Goal: Find specific page/section: Find specific page/section

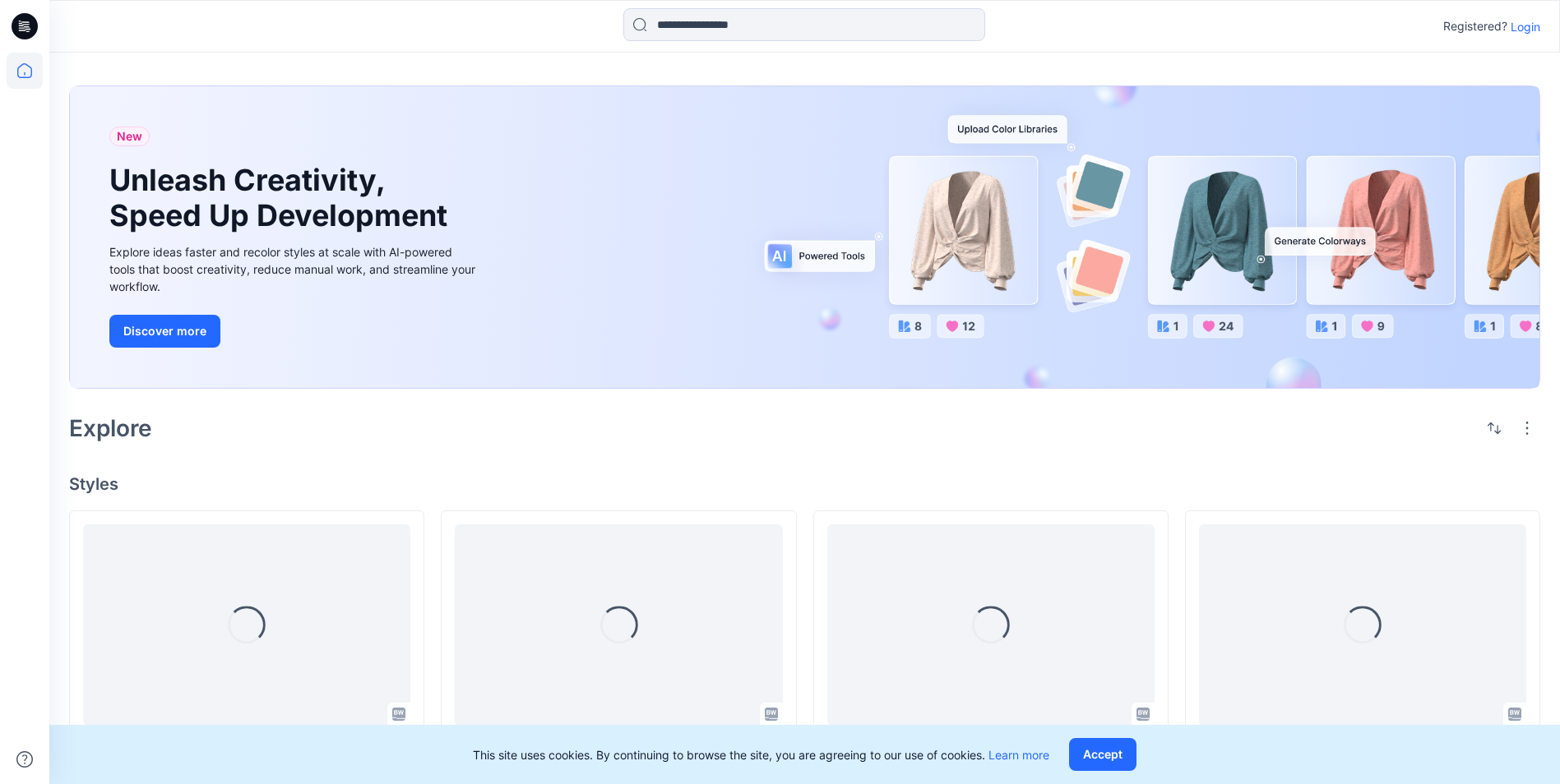
click at [1524, 23] on p "Login" at bounding box center [1525, 27] width 29 height 18
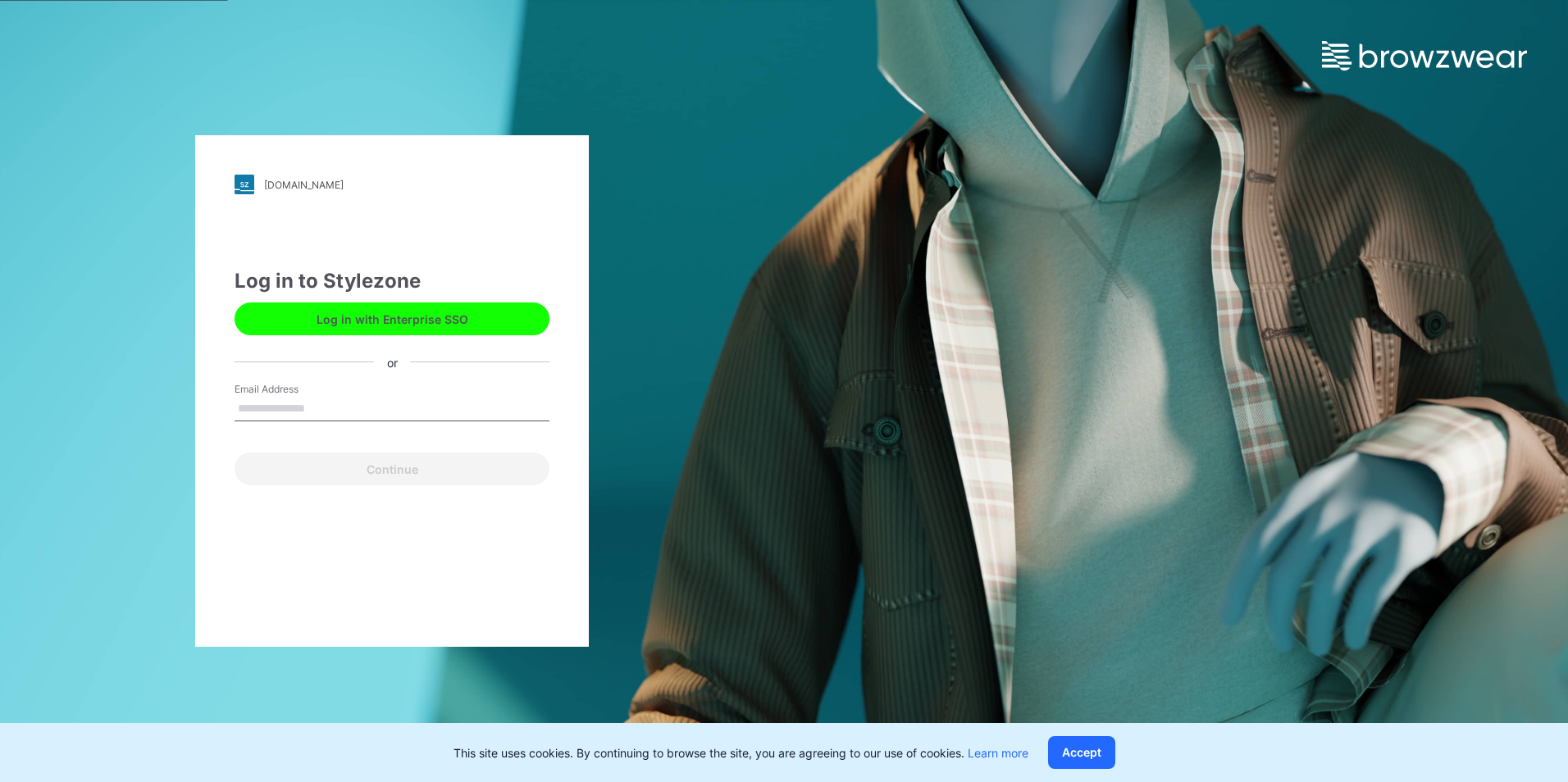
click at [424, 401] on input "Email Address" at bounding box center [392, 408] width 315 height 24
type input "**********"
click at [374, 407] on input "**********" at bounding box center [392, 408] width 315 height 24
drag, startPoint x: 386, startPoint y: 407, endPoint x: 170, endPoint y: 407, distance: 216.0
click at [170, 407] on div "**********" at bounding box center [392, 391] width 784 height 782
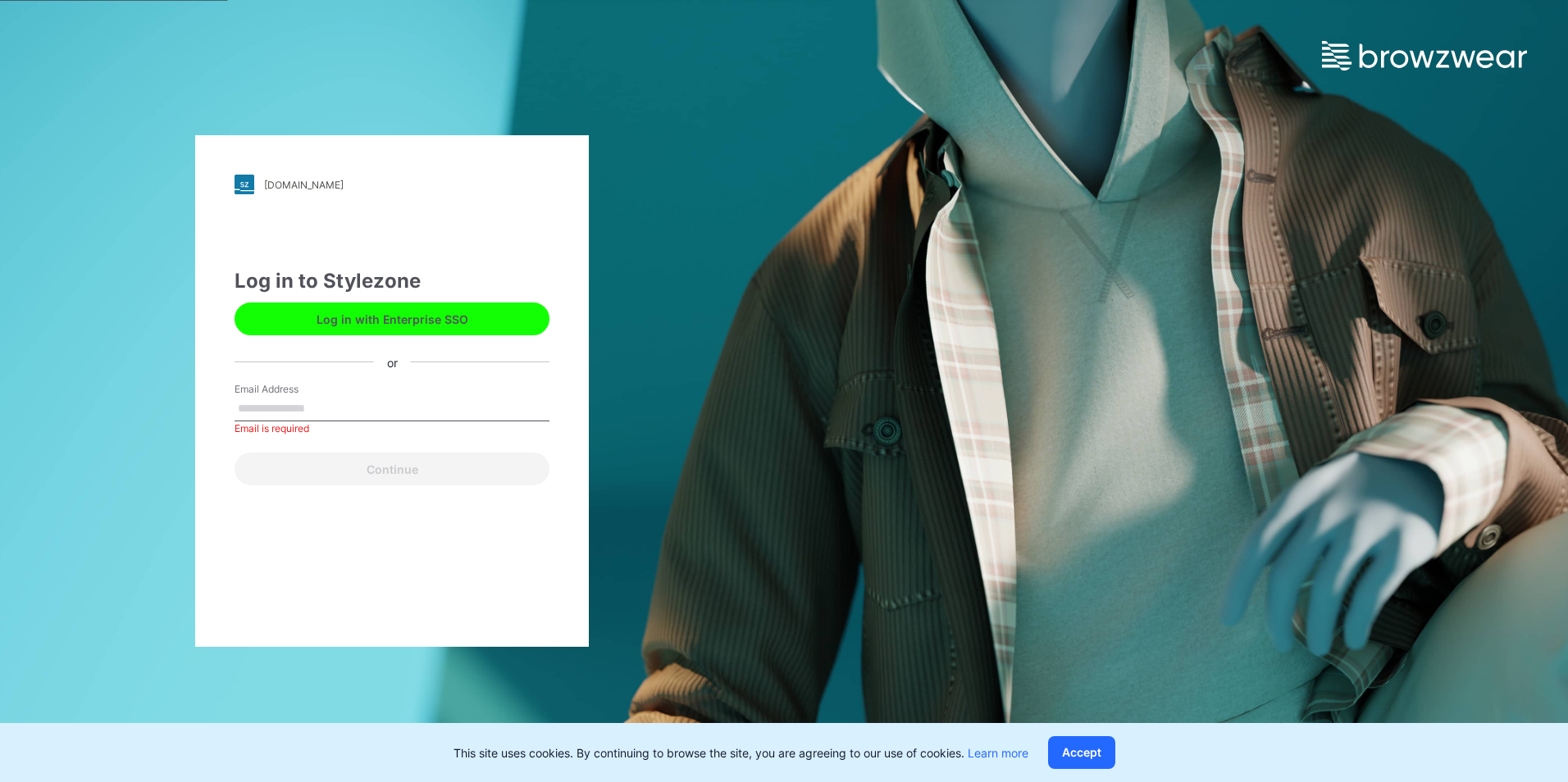
click at [315, 396] on div "Email Address Email is required" at bounding box center [392, 406] width 315 height 49
click at [315, 401] on input "Email Address" at bounding box center [392, 408] width 315 height 24
type input "**********"
click at [356, 488] on div "**********" at bounding box center [392, 391] width 394 height 512
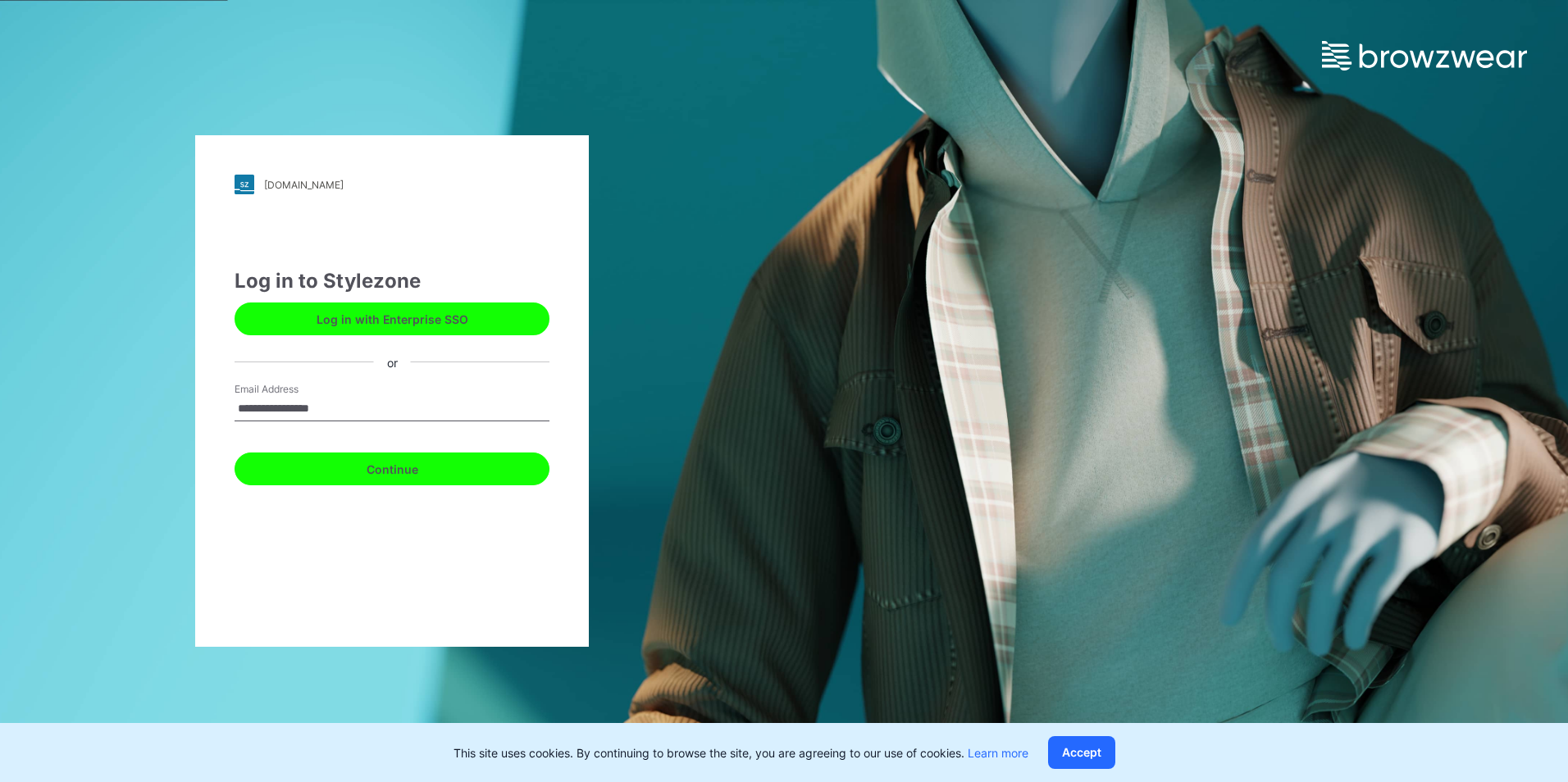
click at [361, 476] on button "Continue" at bounding box center [392, 468] width 315 height 33
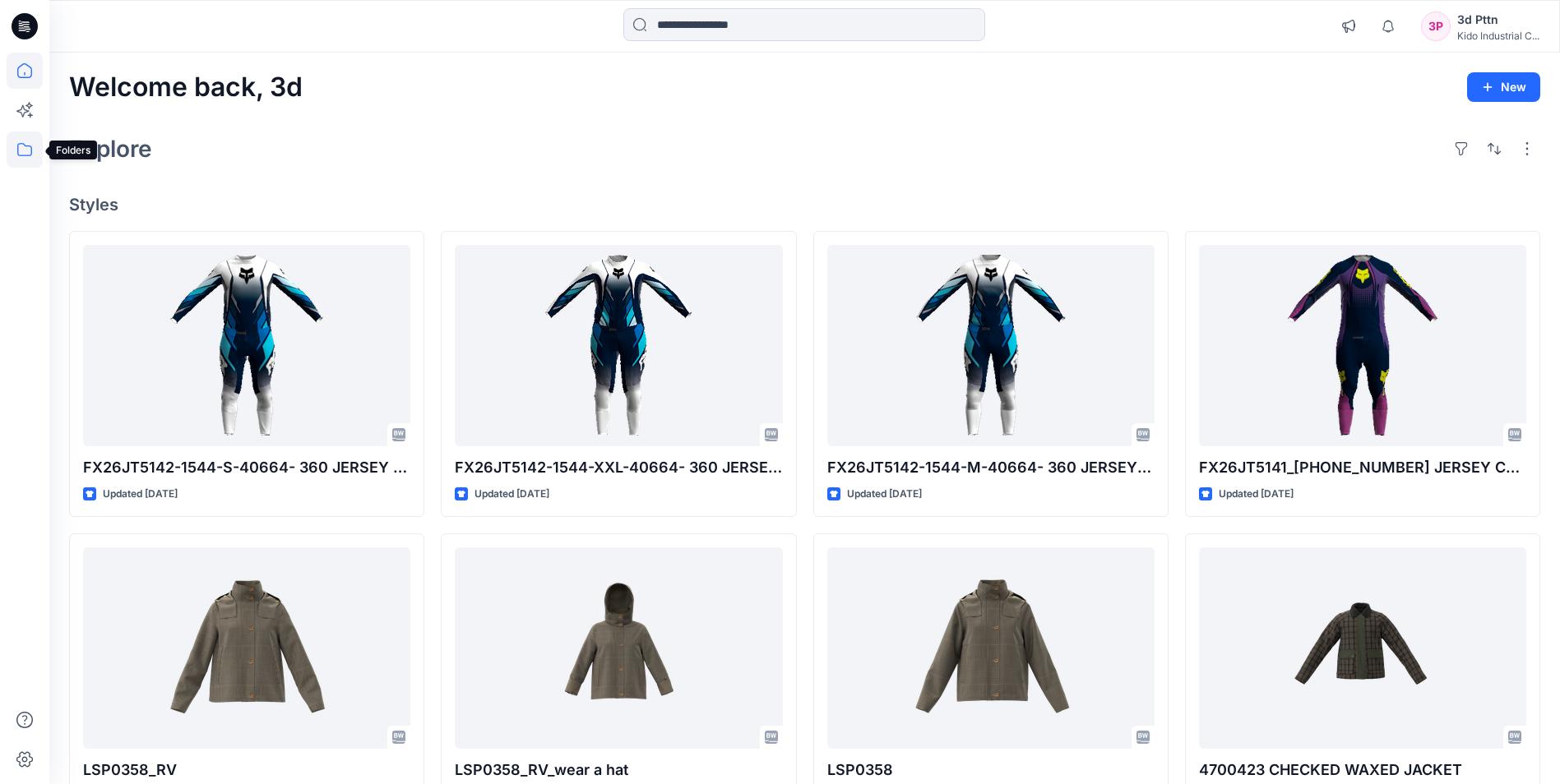
click at [27, 144] on icon at bounding box center [24, 149] width 36 height 36
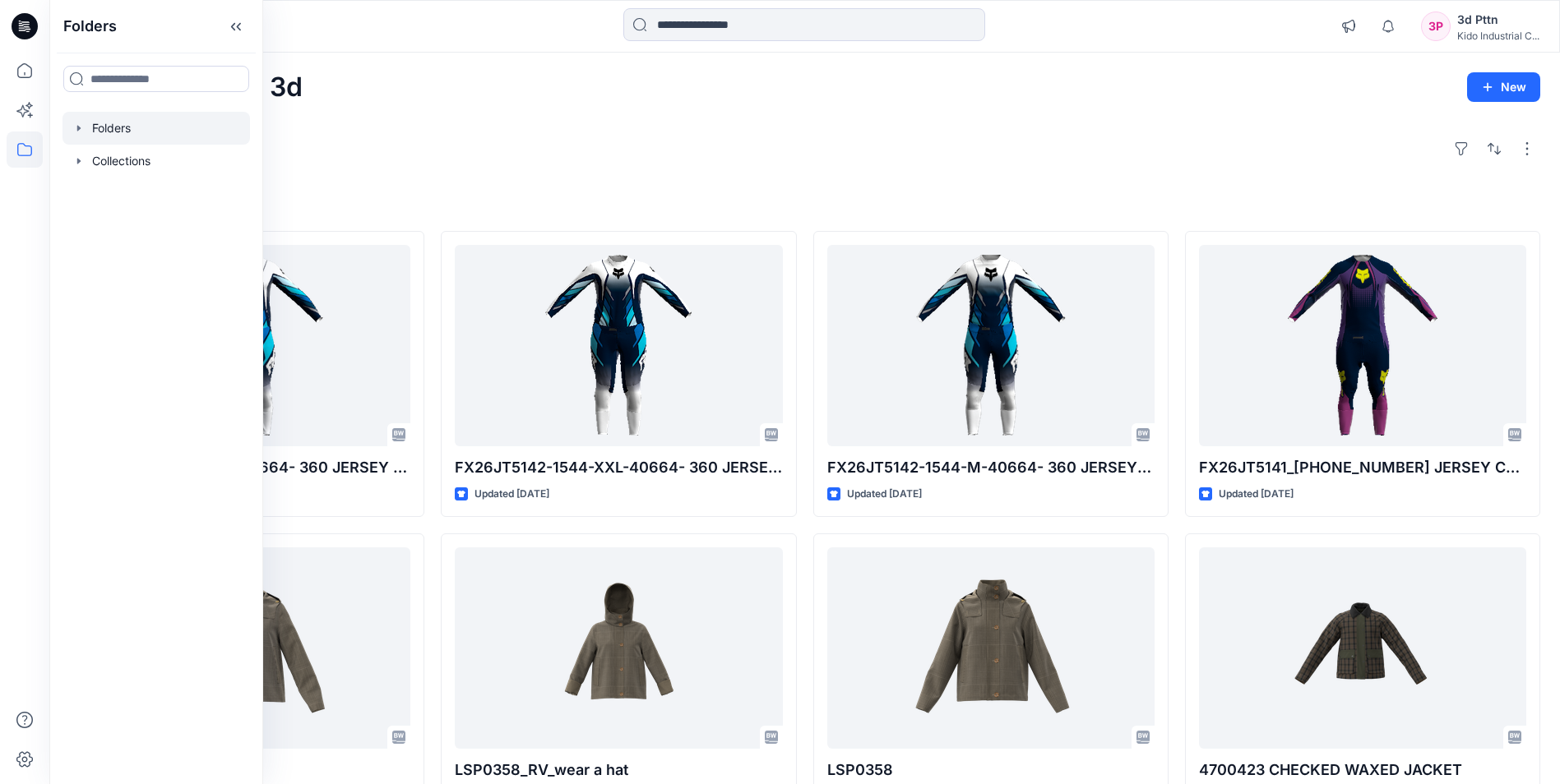
click at [132, 118] on div at bounding box center [157, 127] width 188 height 33
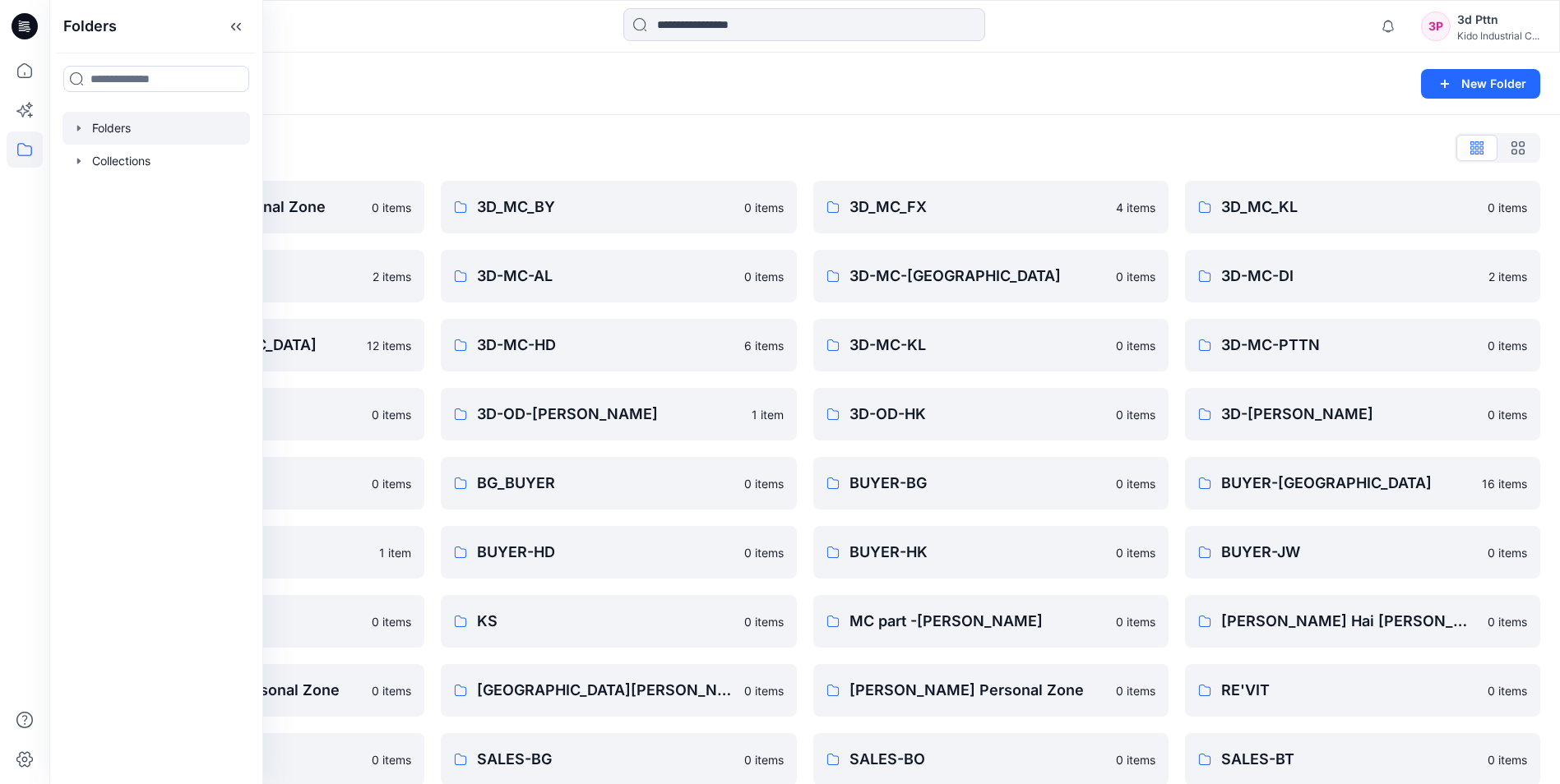
click at [518, 95] on div "Folders" at bounding box center [740, 83] width 1343 height 23
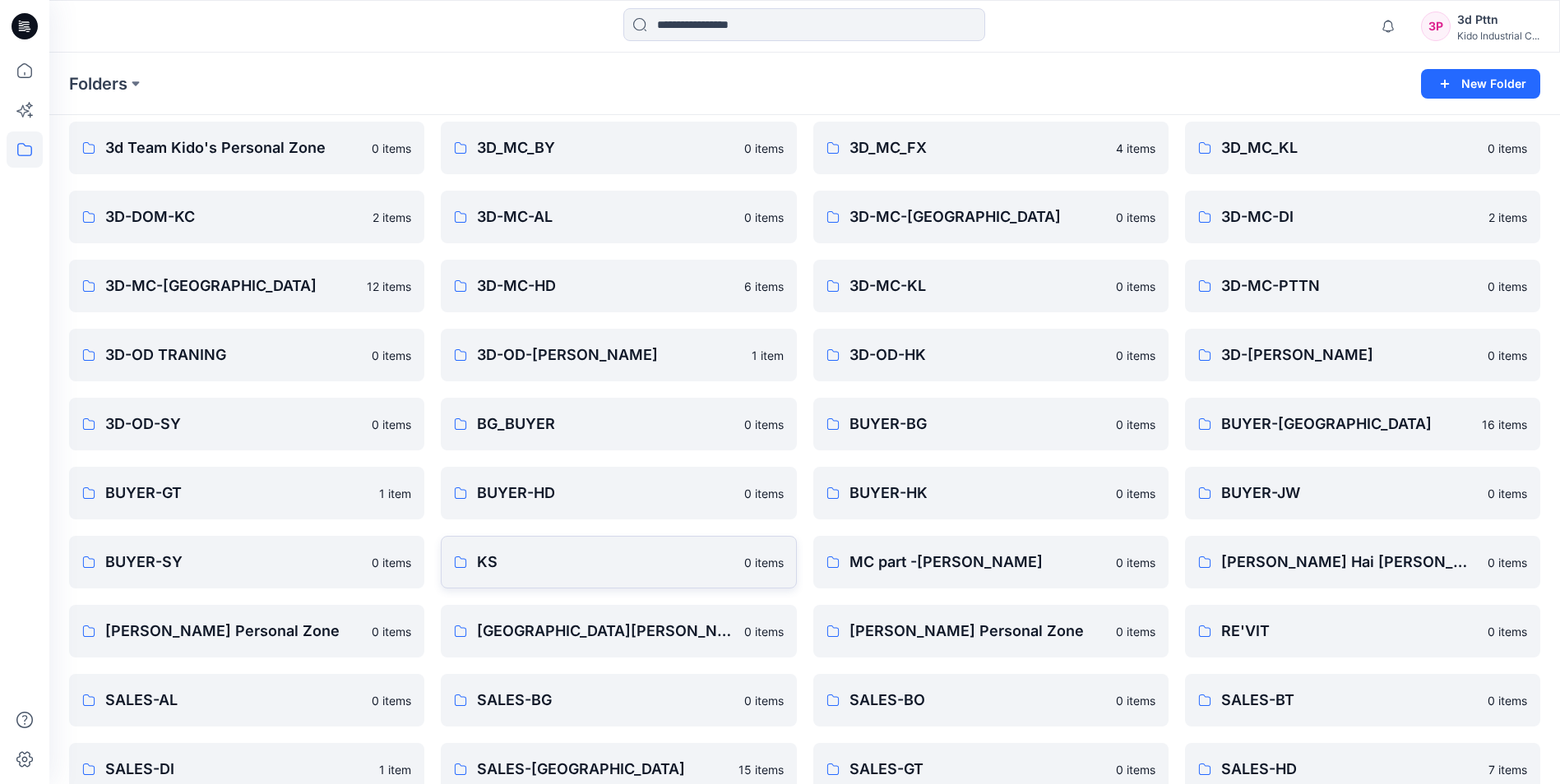
scroll to position [82, 0]
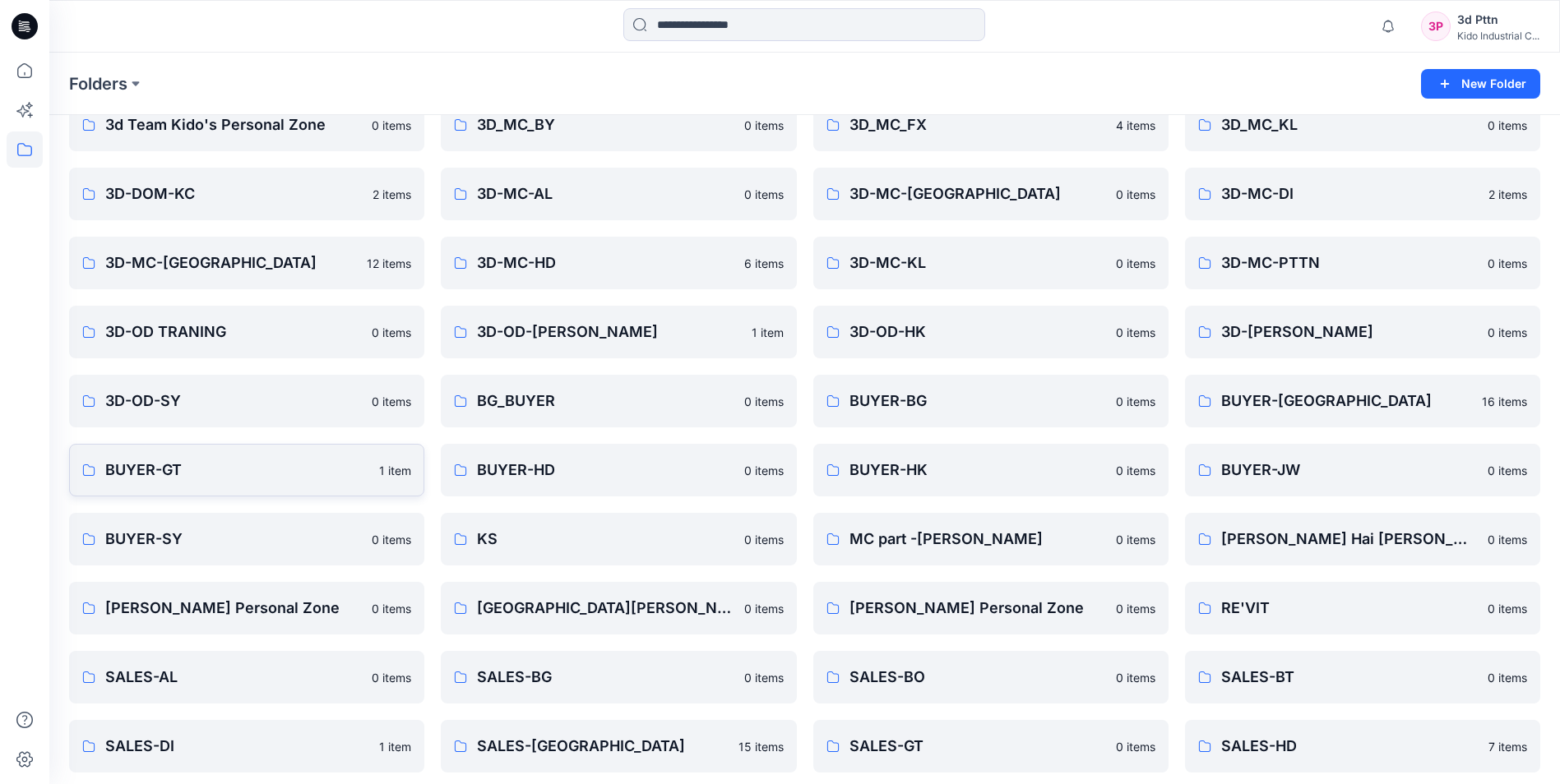
click at [238, 459] on p "BUYER-GT" at bounding box center [237, 470] width 264 height 23
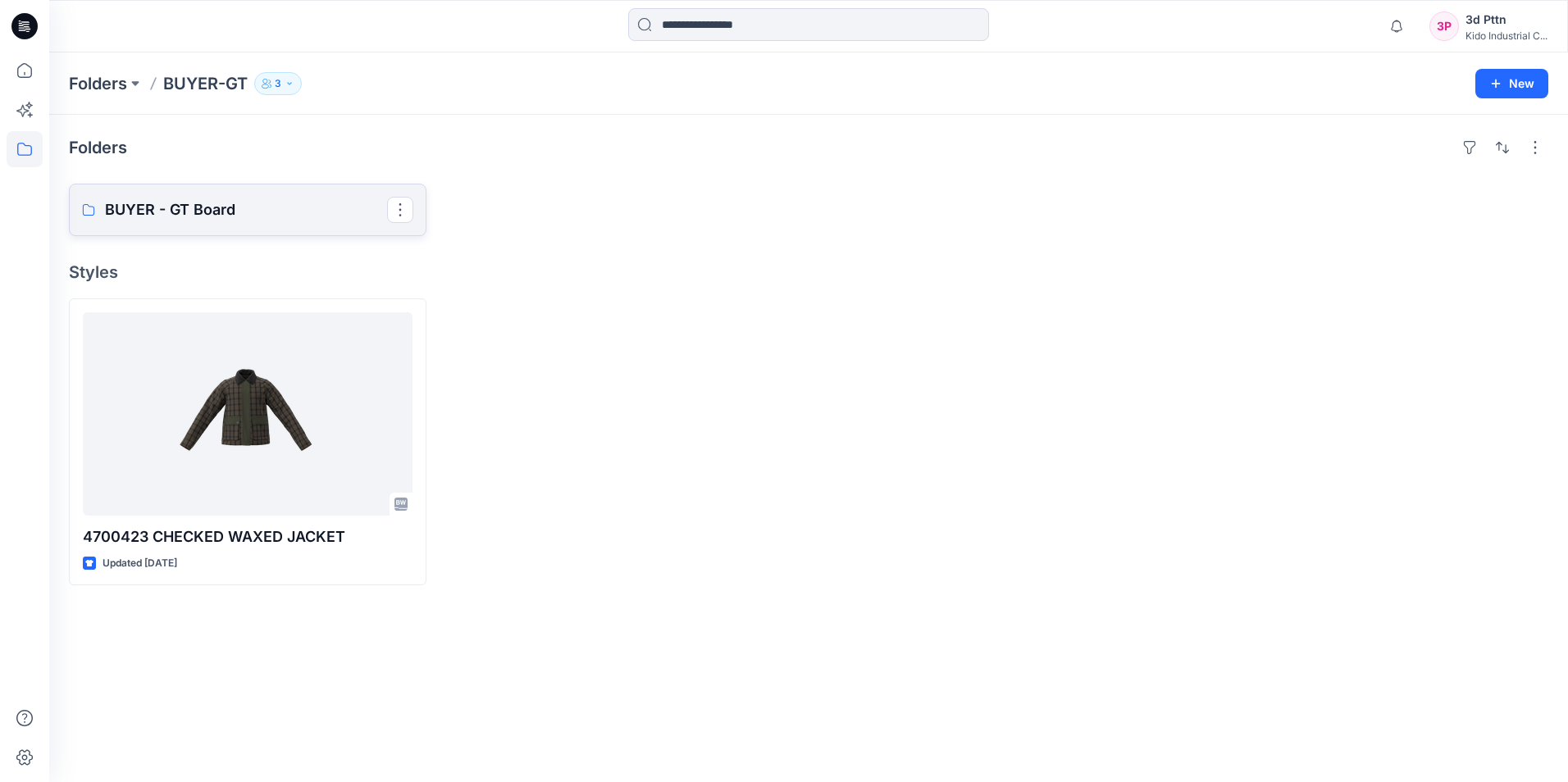
click at [258, 199] on p "BUYER - GT Board" at bounding box center [245, 209] width 282 height 23
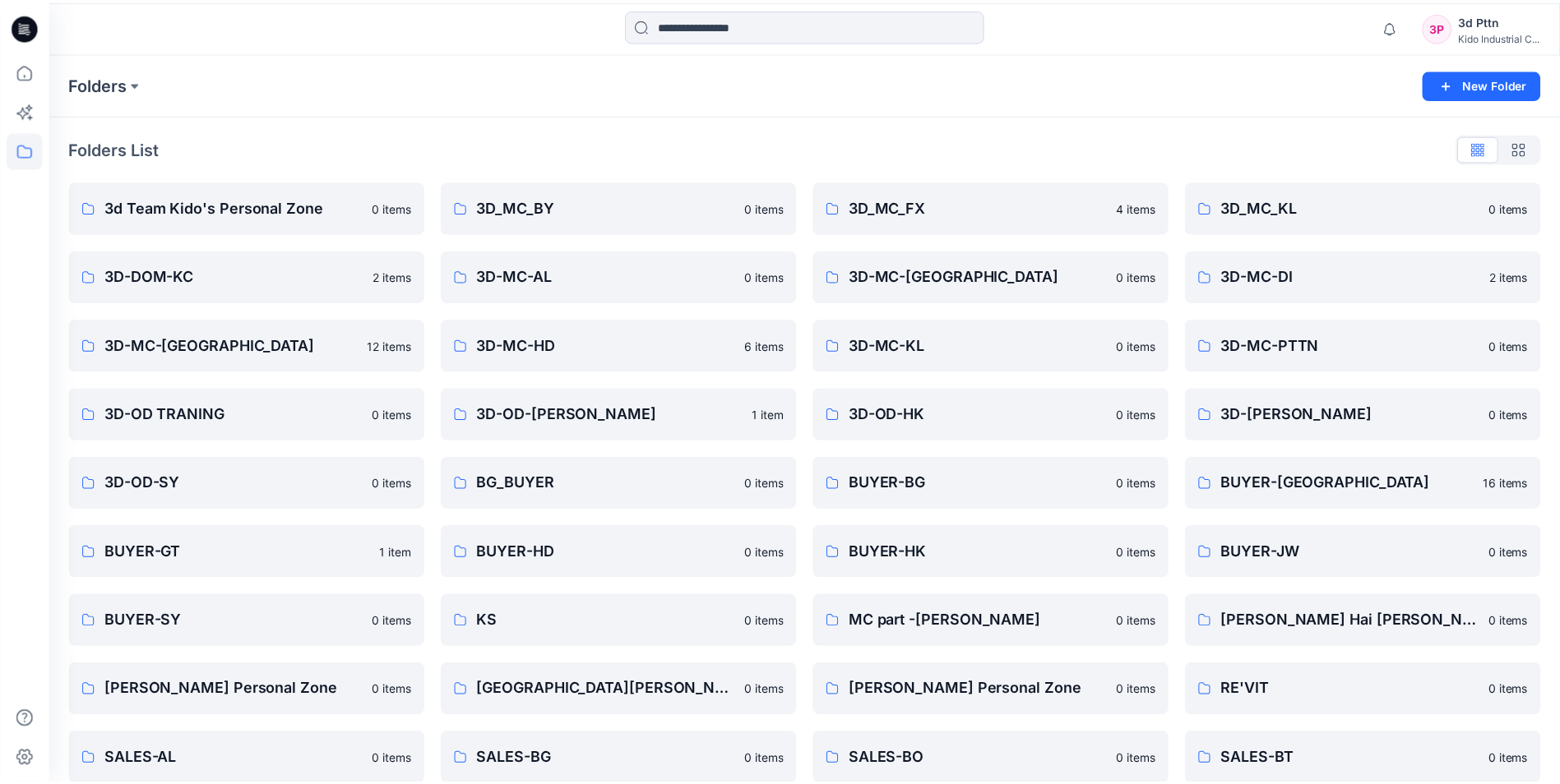
scroll to position [82, 0]
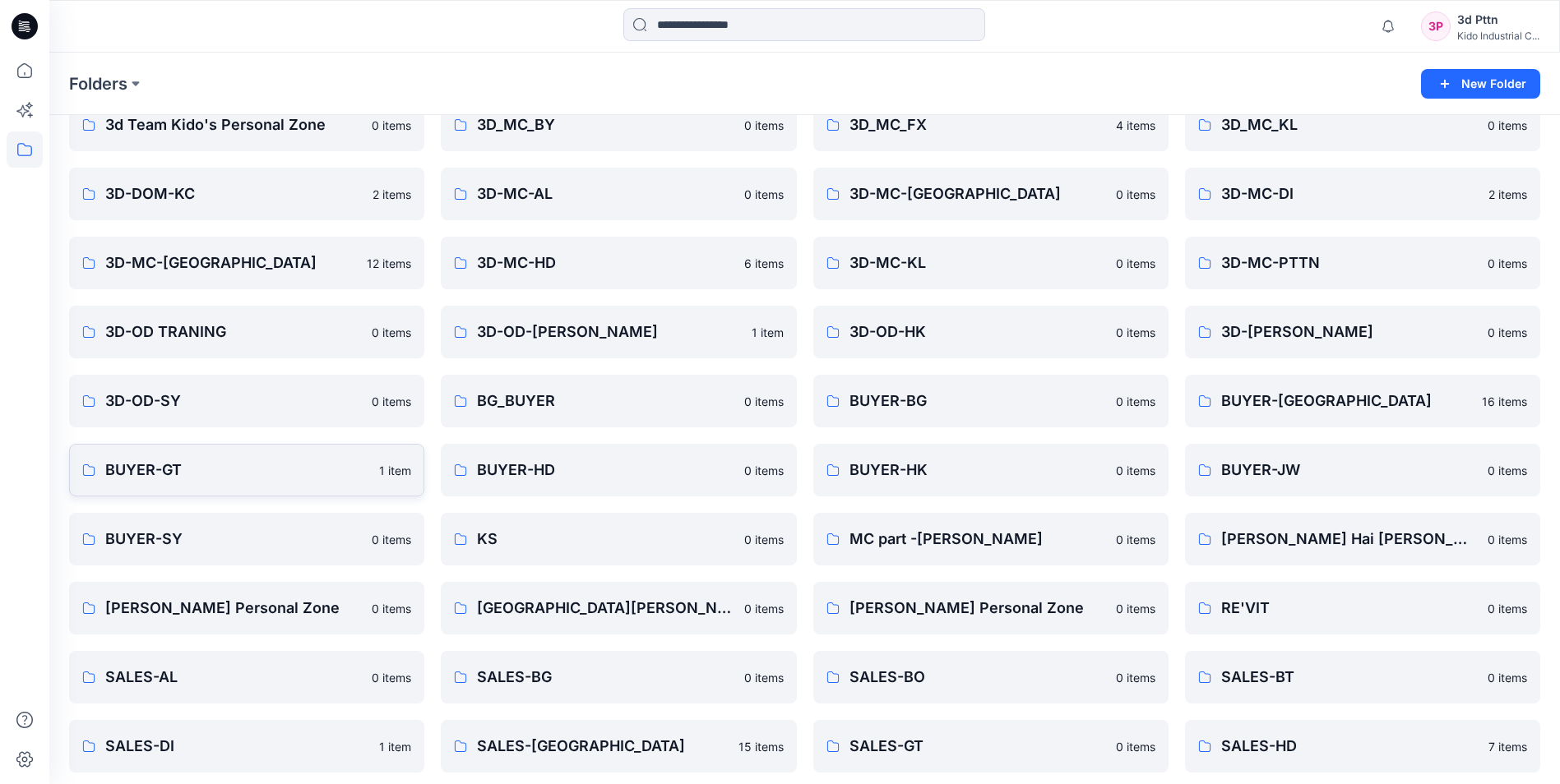
click at [236, 478] on p "BUYER-GT" at bounding box center [237, 470] width 264 height 23
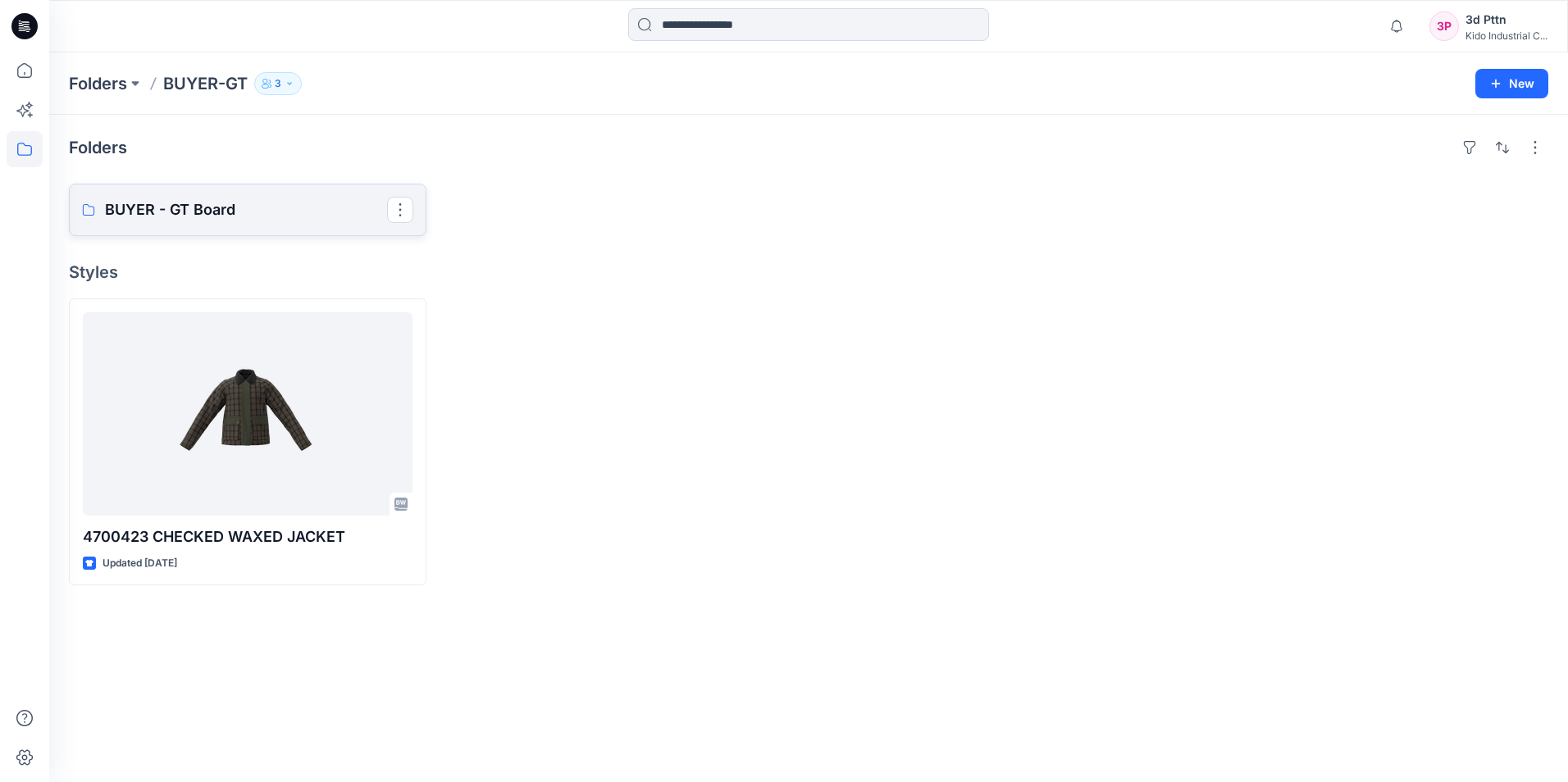
click at [253, 218] on p "BUYER - GT Board" at bounding box center [245, 209] width 282 height 23
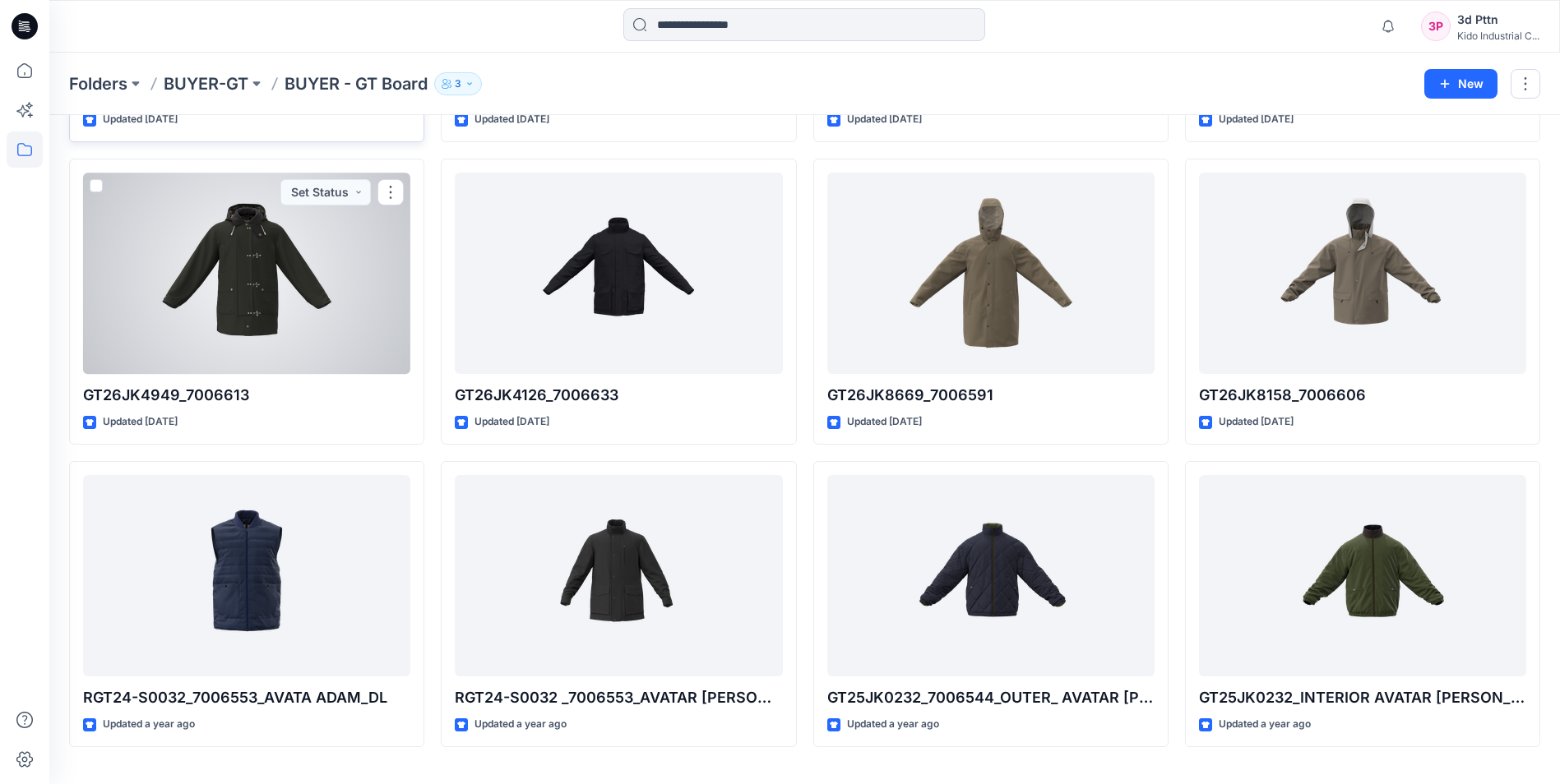
scroll to position [329, 0]
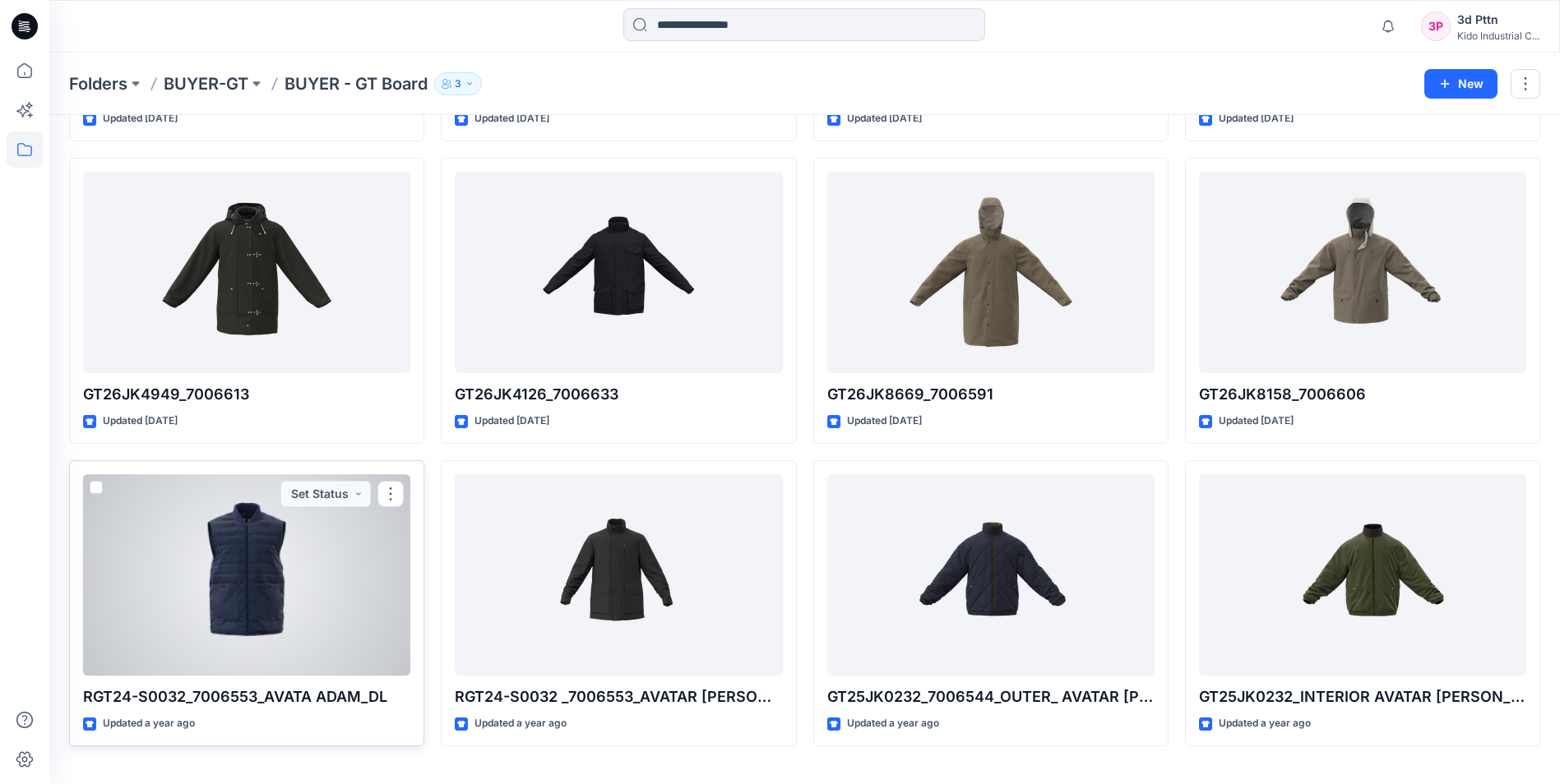
click at [239, 591] on div at bounding box center [247, 575] width 327 height 201
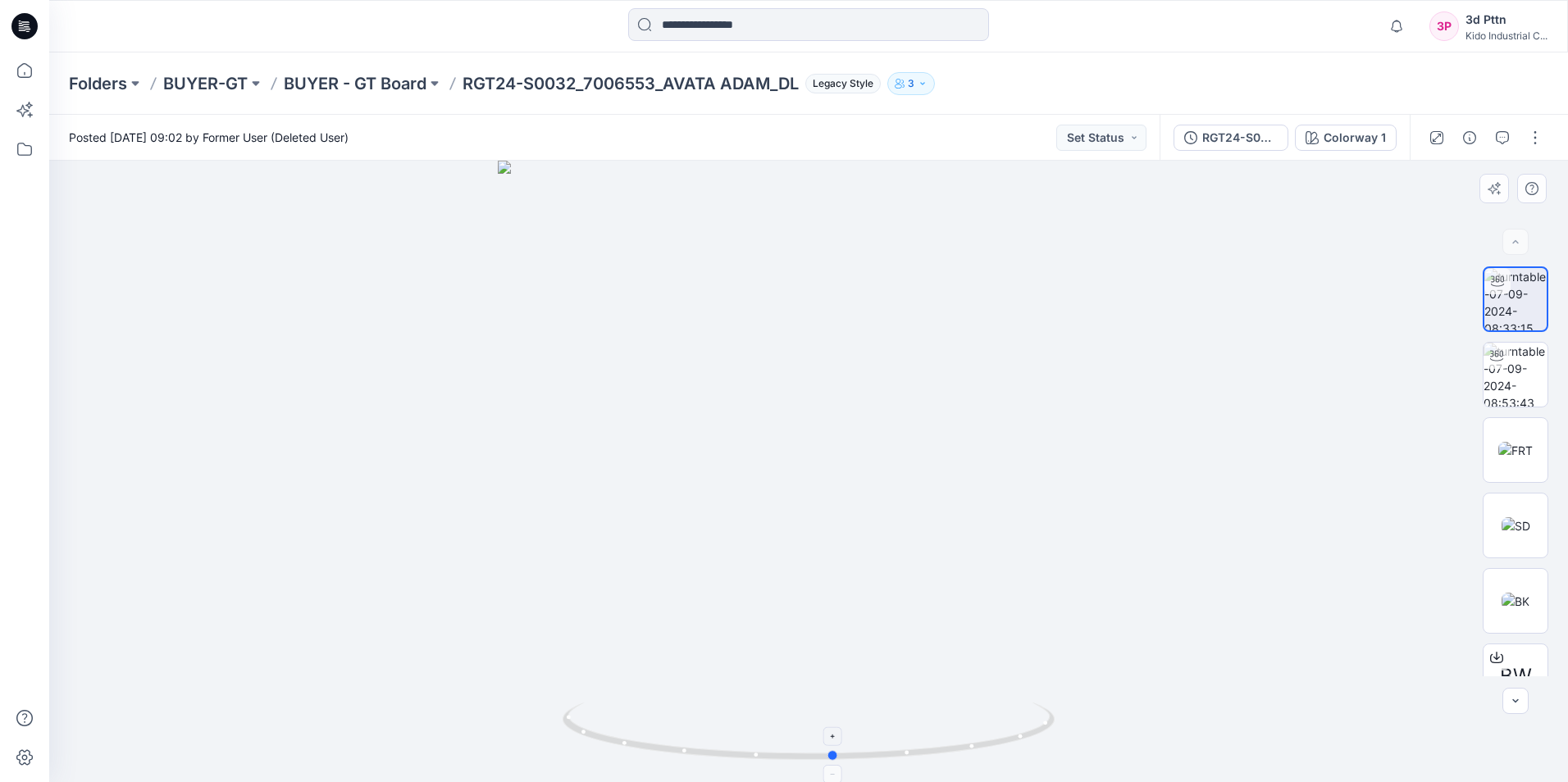
drag, startPoint x: 930, startPoint y: 761, endPoint x: 957, endPoint y: 742, distance: 33.0
click at [957, 742] on icon at bounding box center [810, 733] width 496 height 62
click at [1508, 450] on img at bounding box center [1515, 450] width 34 height 18
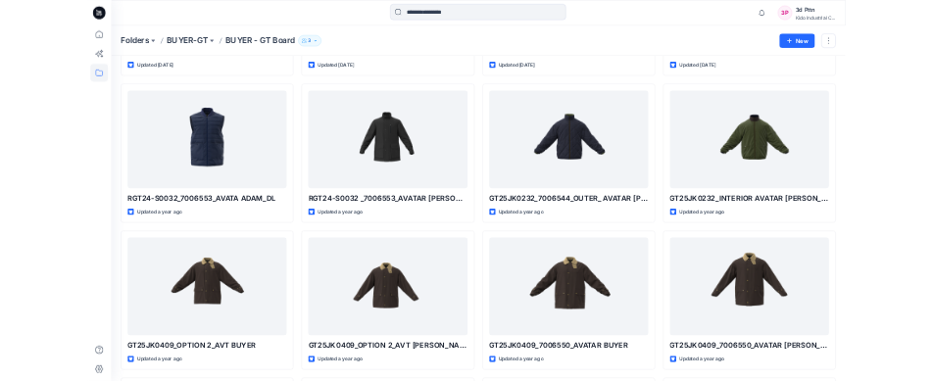
scroll to position [1074, 0]
